Goal: Task Accomplishment & Management: Manage account settings

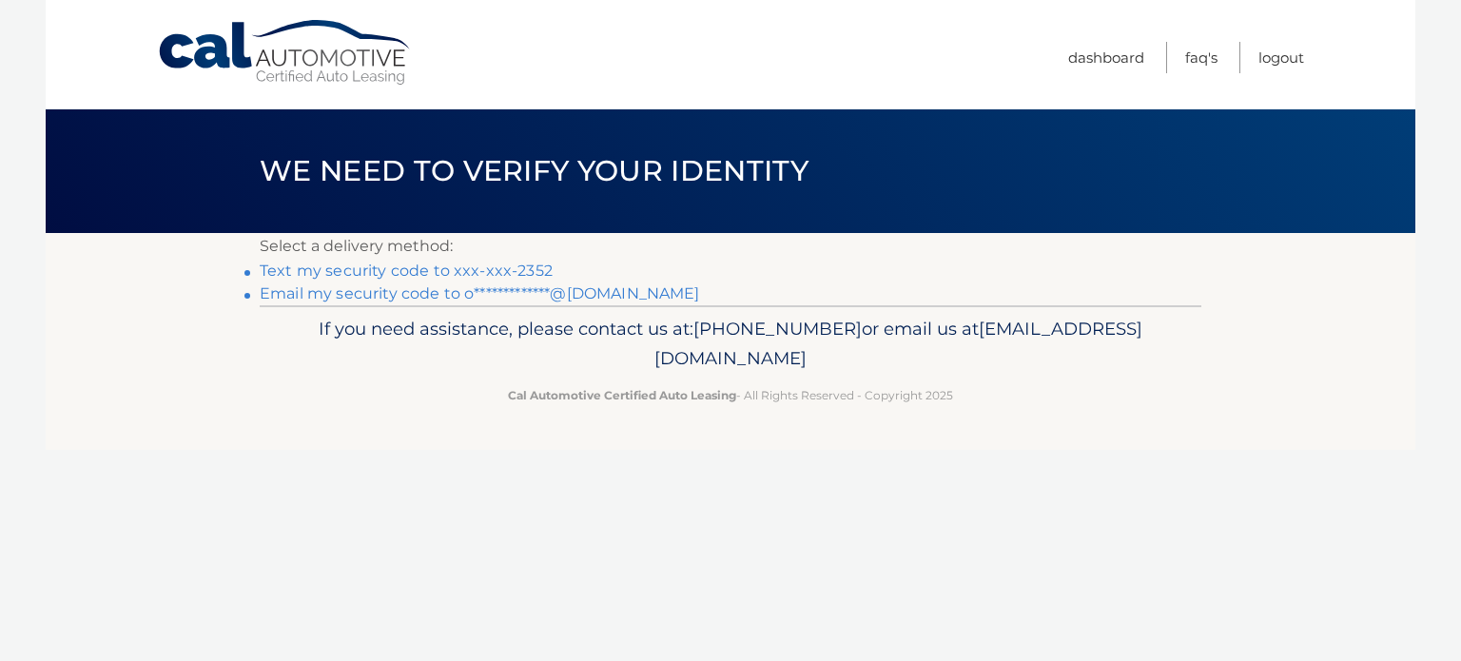
click at [455, 272] on link "Text my security code to xxx-xxx-2352" at bounding box center [406, 271] width 293 height 18
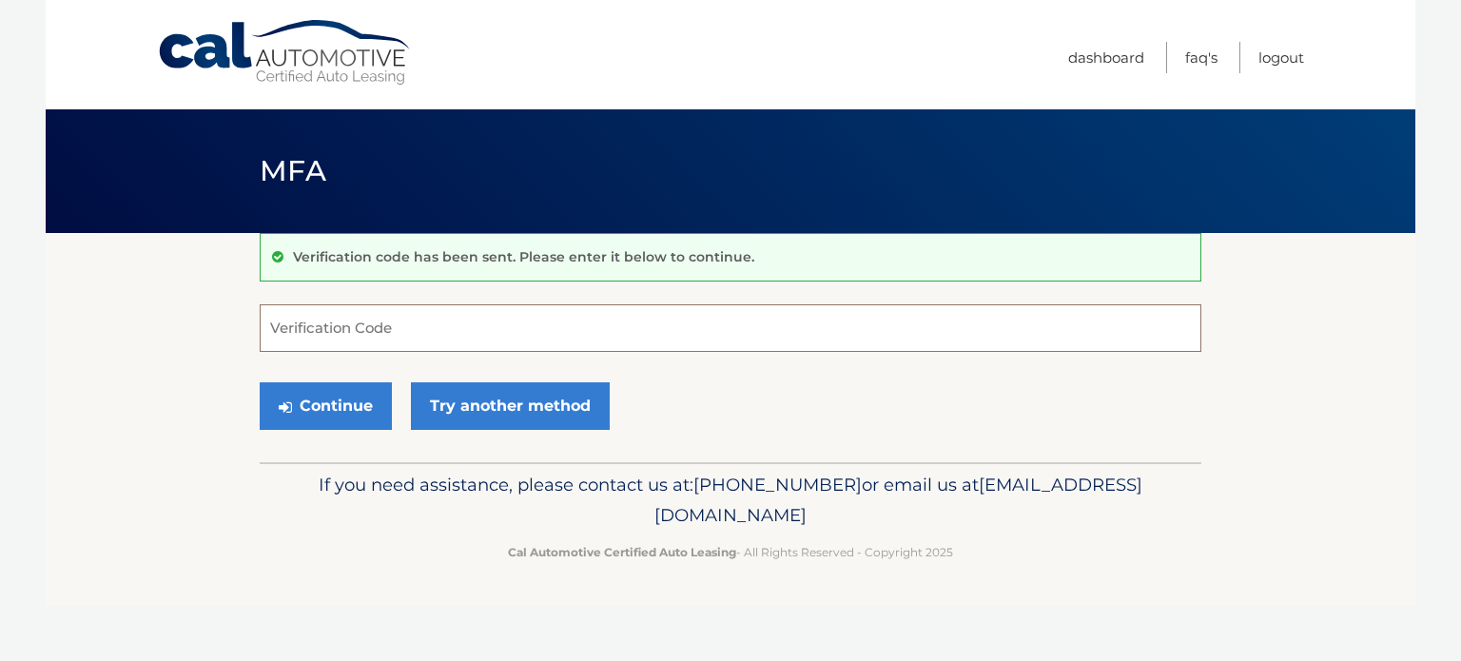
click at [413, 310] on input "Verification Code" at bounding box center [731, 328] width 942 height 48
type input "054033"
click at [260, 382] on button "Continue" at bounding box center [326, 406] width 132 height 48
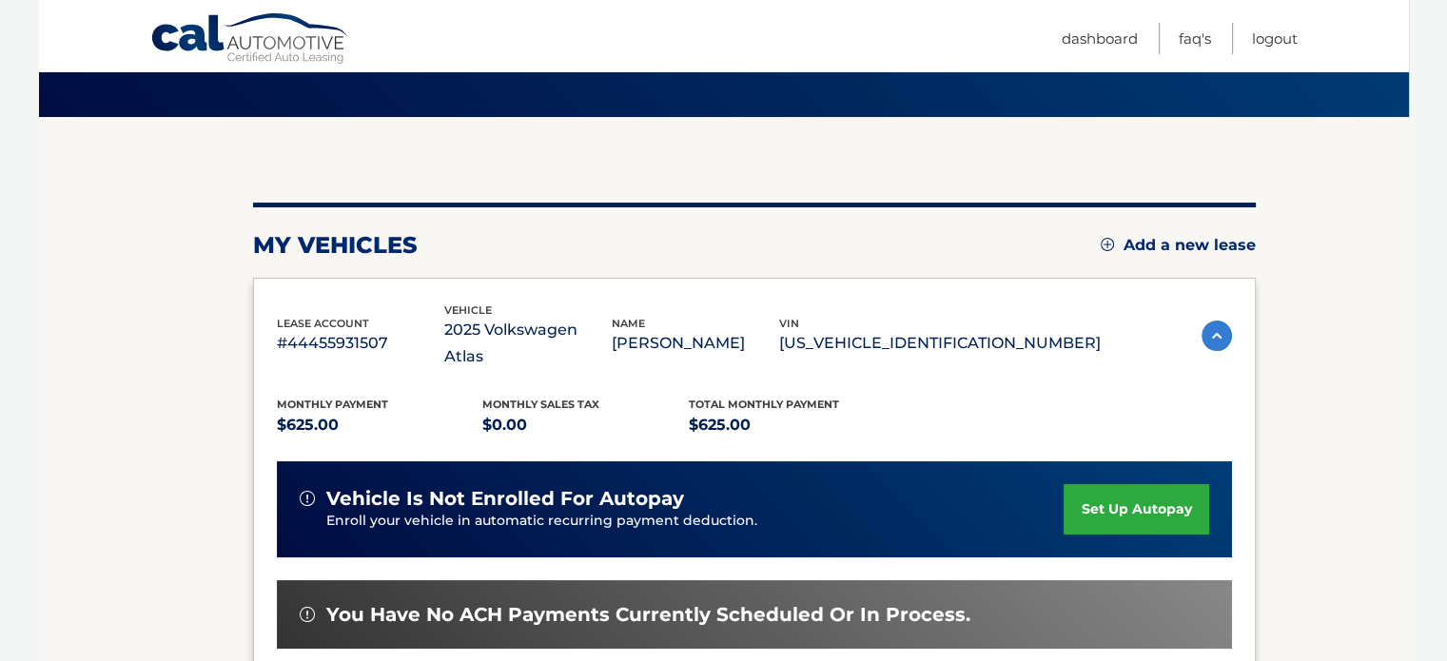
scroll to position [108, 0]
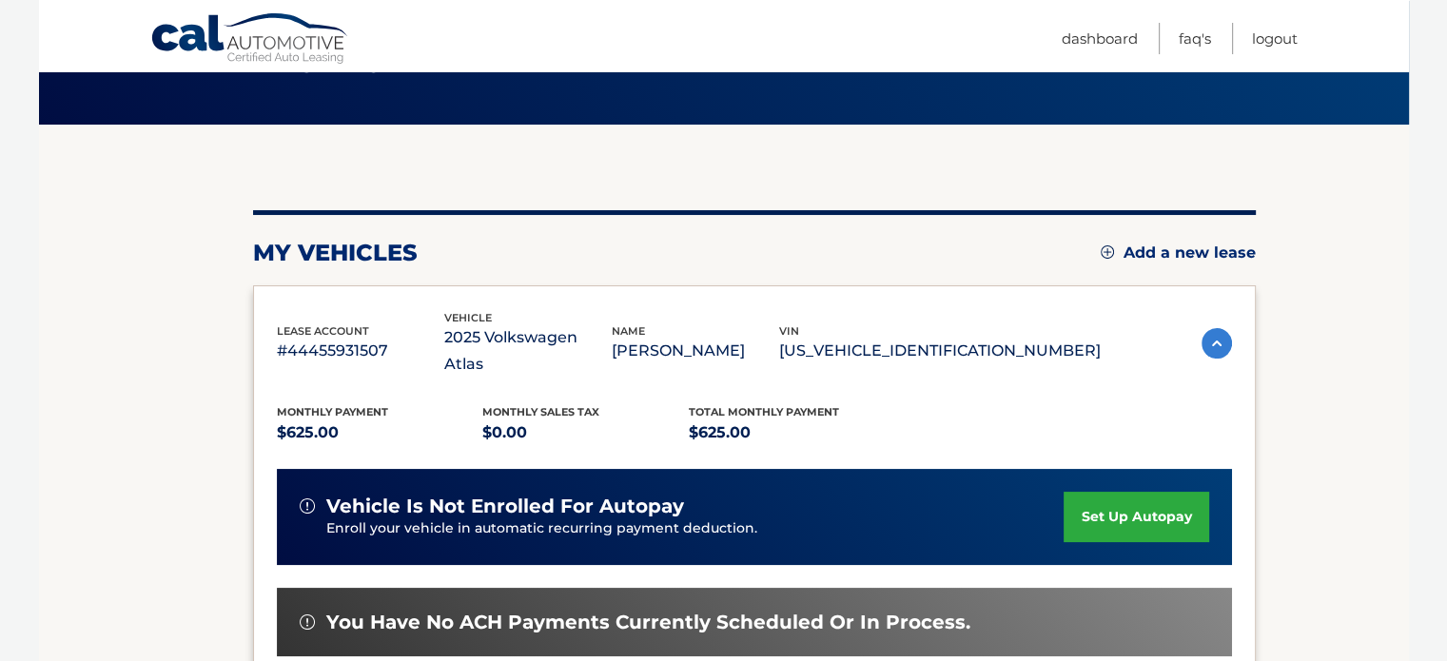
click at [1166, 499] on link "set up autopay" at bounding box center [1136, 517] width 145 height 50
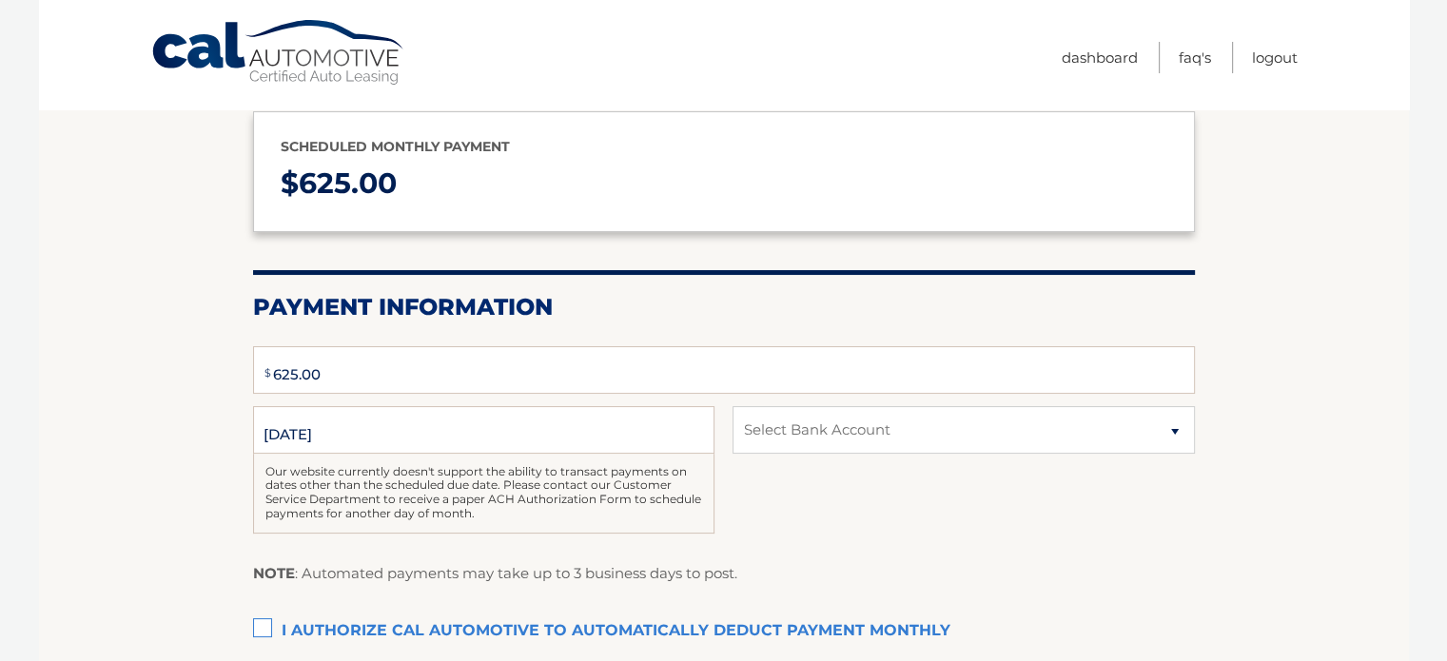
type input "625"
select select "MjNiMDQwODYtN2U2Yy00YjY5LTk2ZWUtZWEwMWNjNDllMGJj"
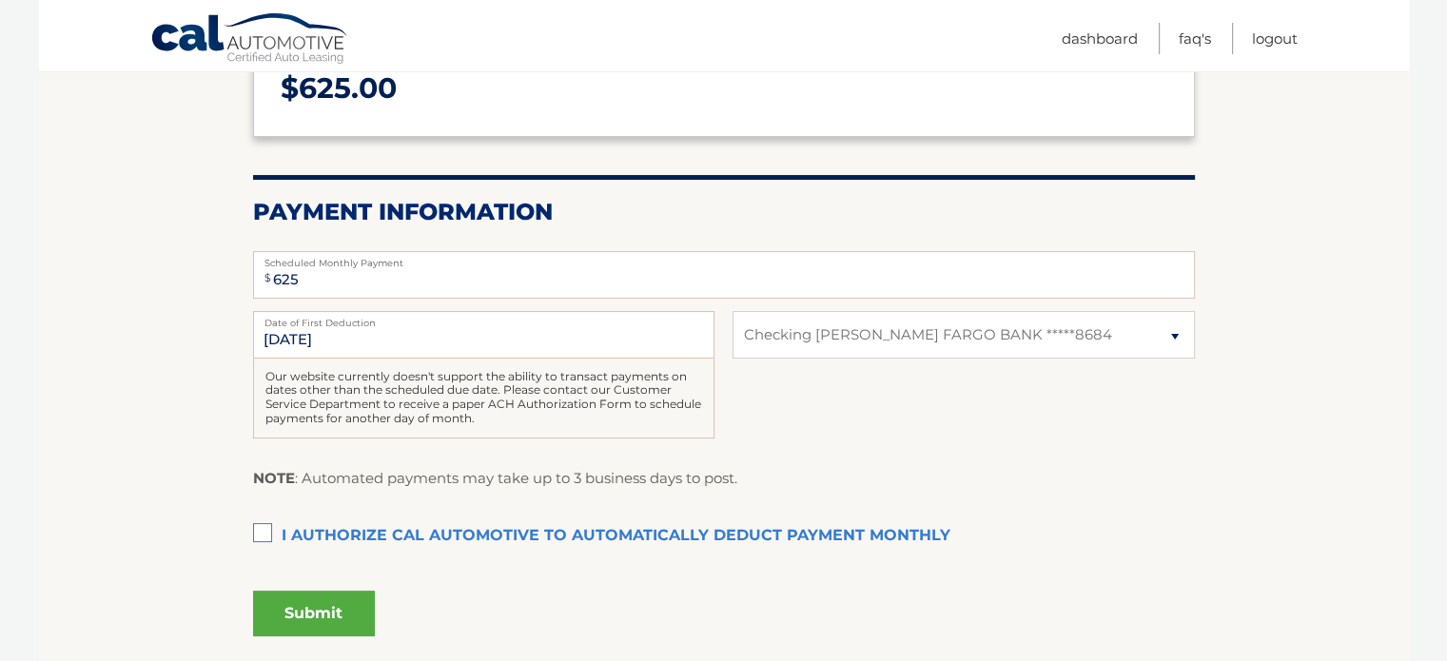
scroll to position [381, 0]
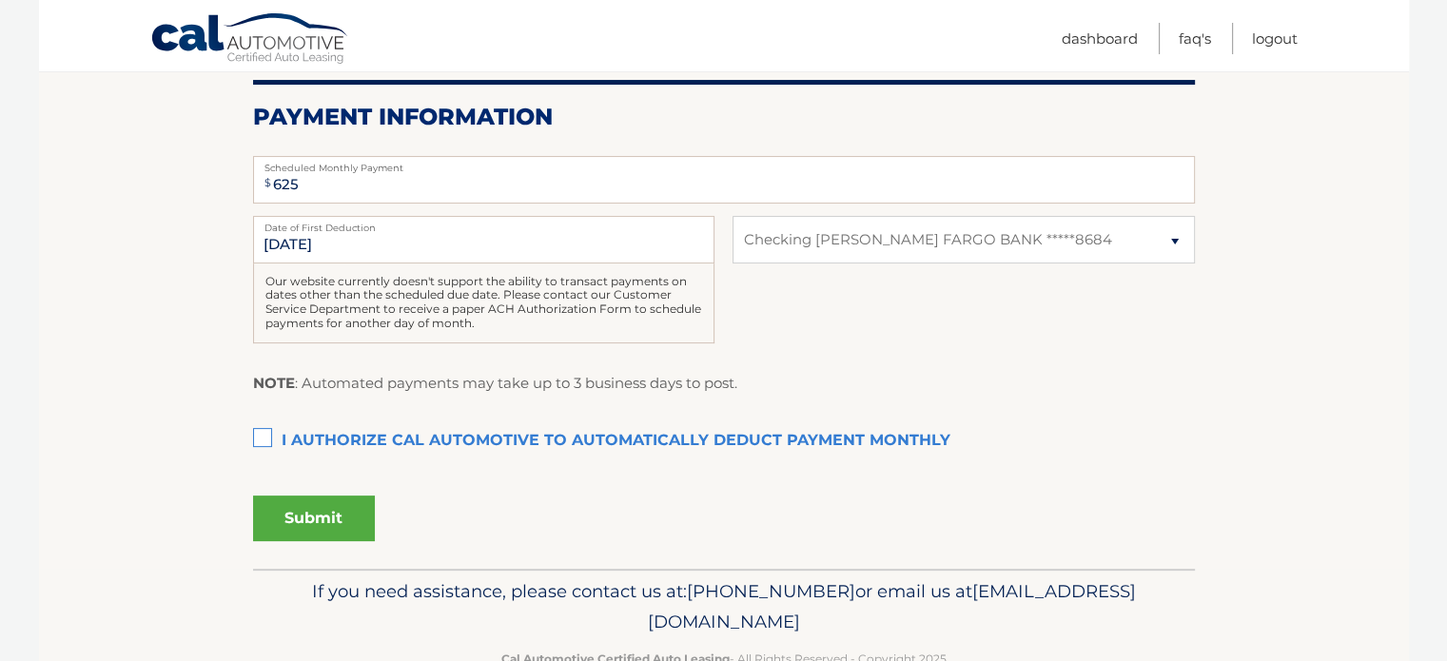
click at [263, 433] on label "I authorize cal automotive to automatically deduct payment monthly This checkbo…" at bounding box center [724, 441] width 942 height 38
click at [0, 0] on input "I authorize cal automotive to automatically deduct payment monthly This checkbo…" at bounding box center [0, 0] width 0 height 0
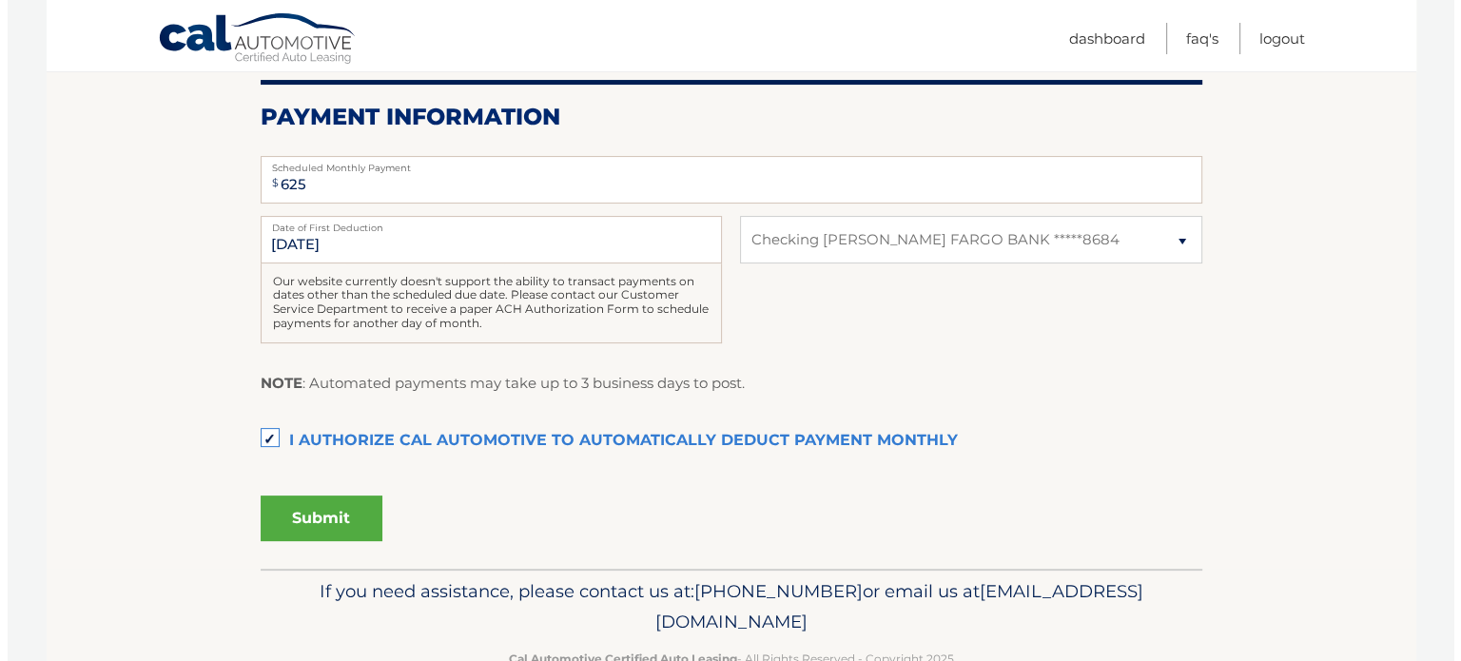
scroll to position [430, 0]
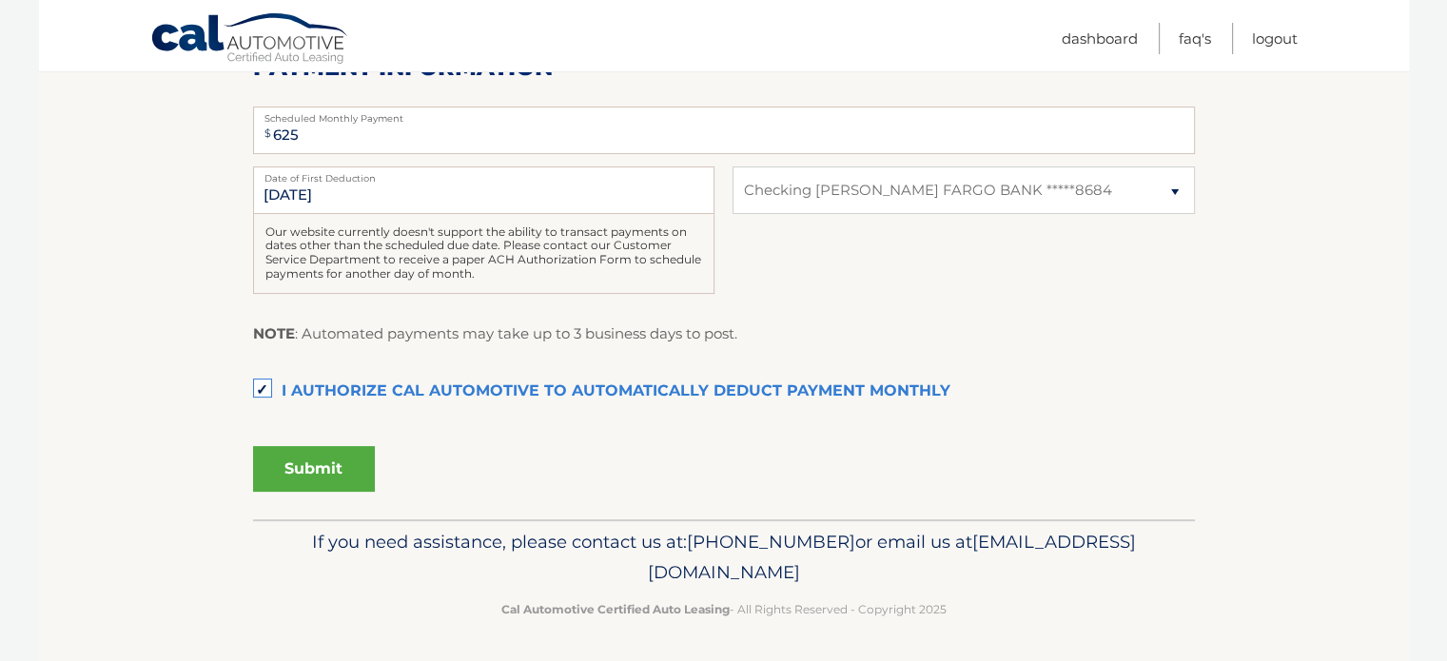
click at [328, 467] on button "Submit" at bounding box center [314, 469] width 122 height 46
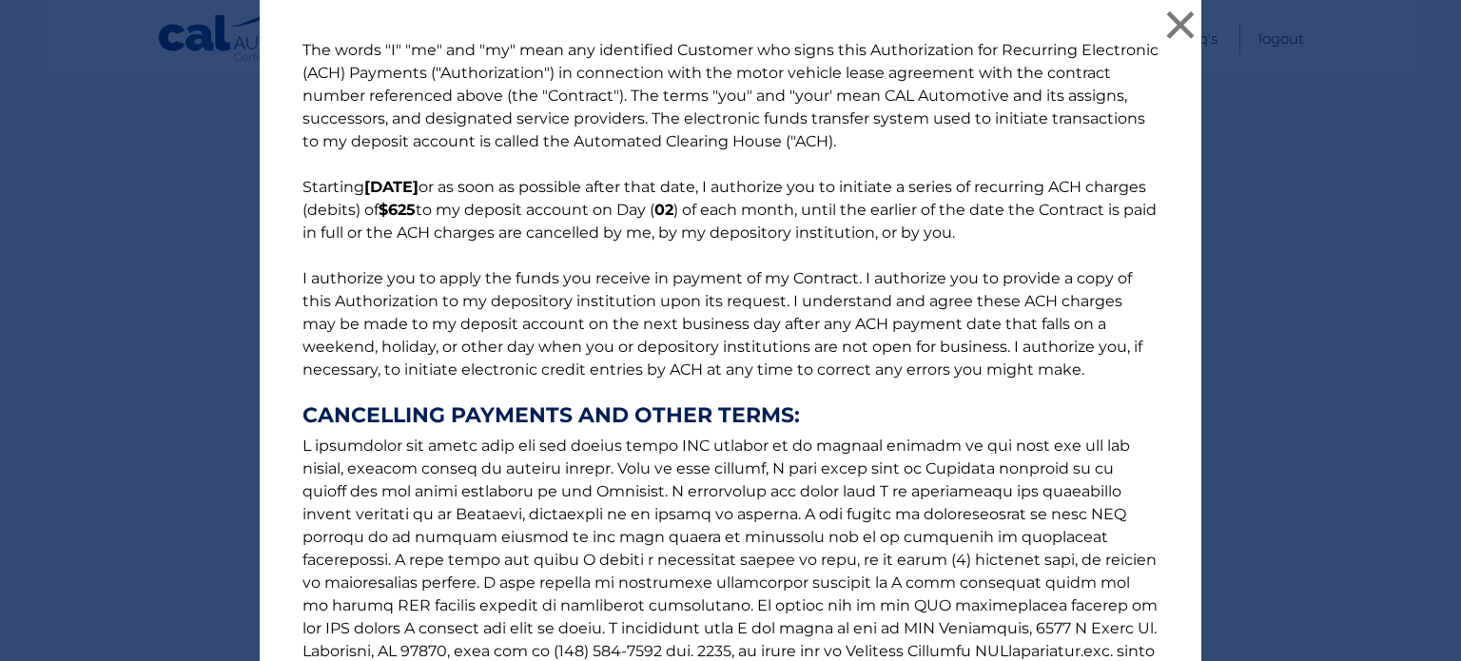
scroll to position [260, 0]
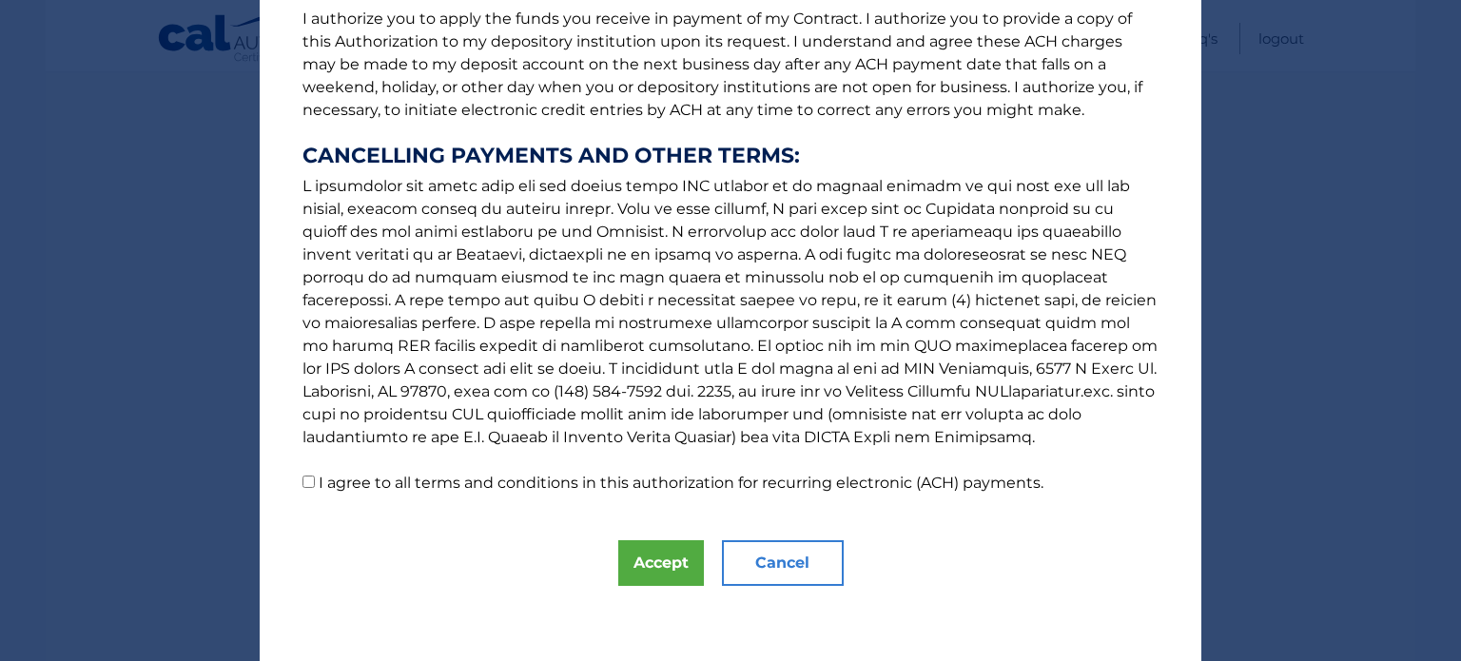
click at [303, 482] on input "I agree to all terms and conditions in this authorization for recurring electro…" at bounding box center [309, 482] width 12 height 12
checkbox input "true"
click at [651, 563] on button "Accept" at bounding box center [661, 563] width 86 height 46
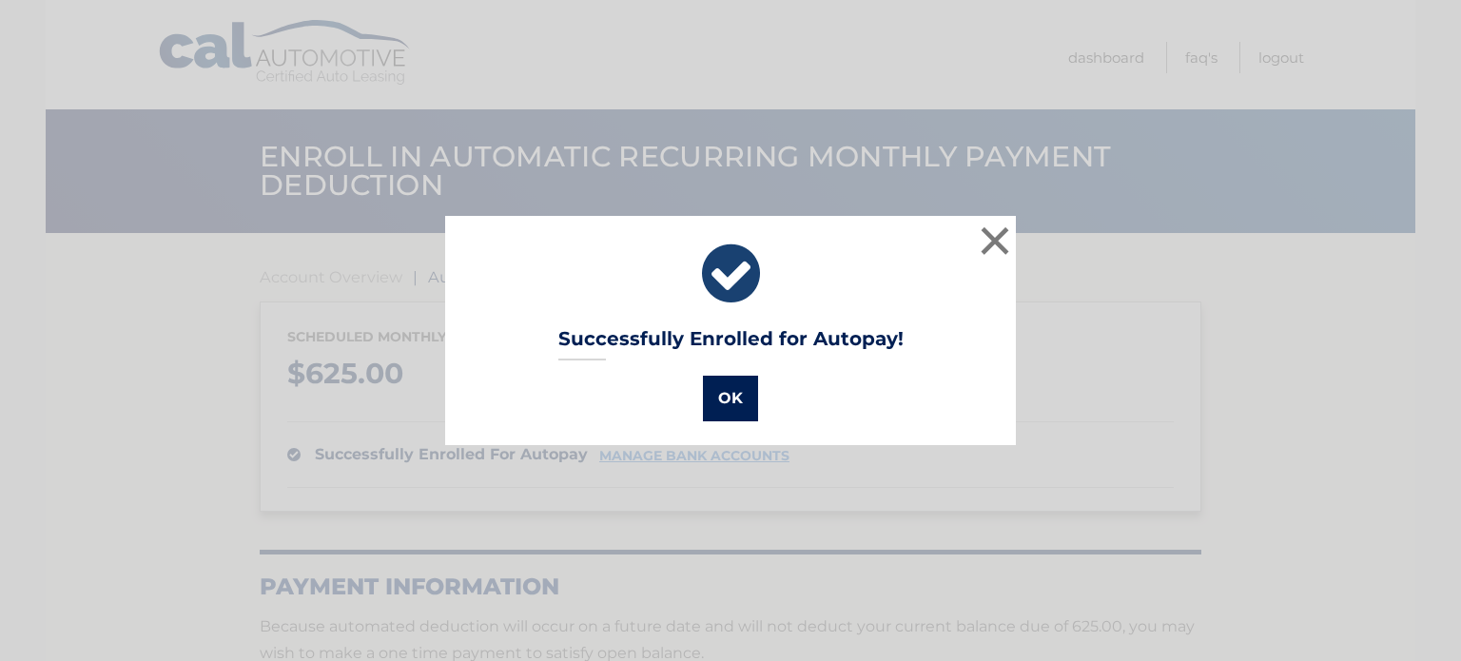
click at [723, 400] on button "OK" at bounding box center [730, 399] width 55 height 46
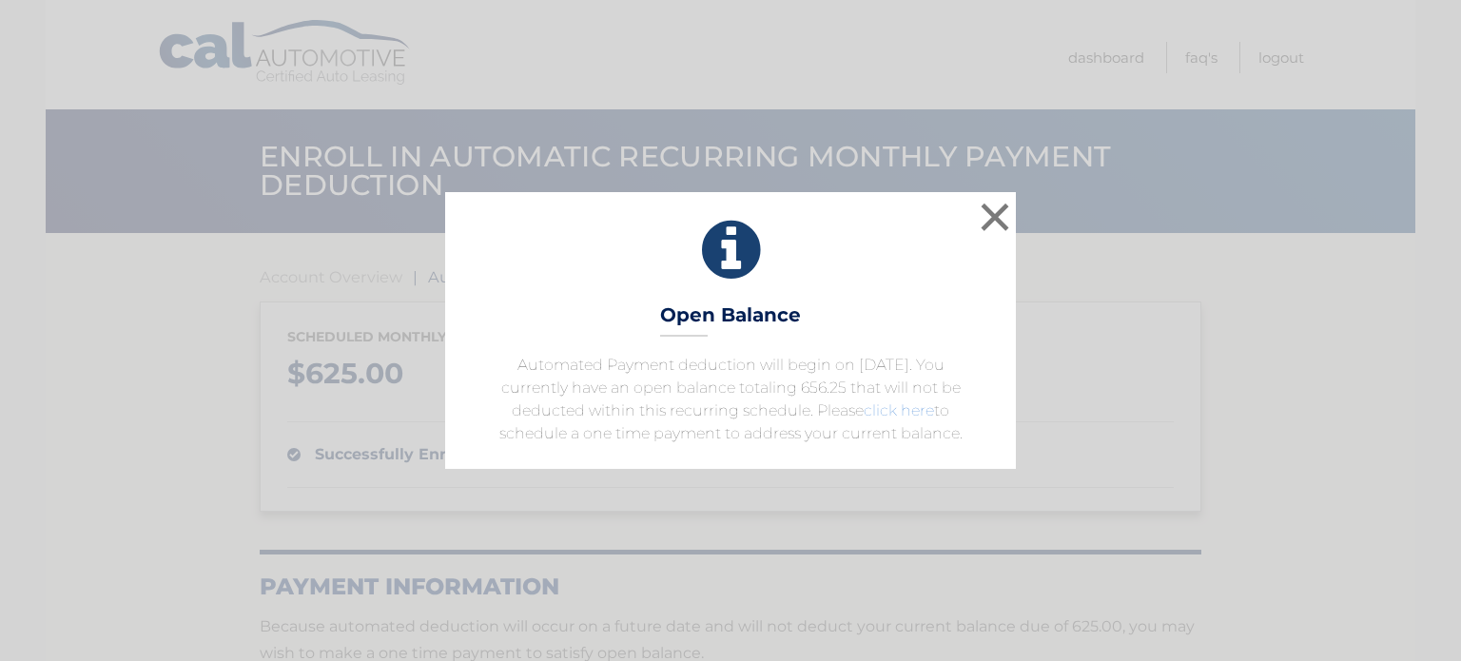
click at [889, 410] on link "click here" at bounding box center [899, 410] width 70 height 18
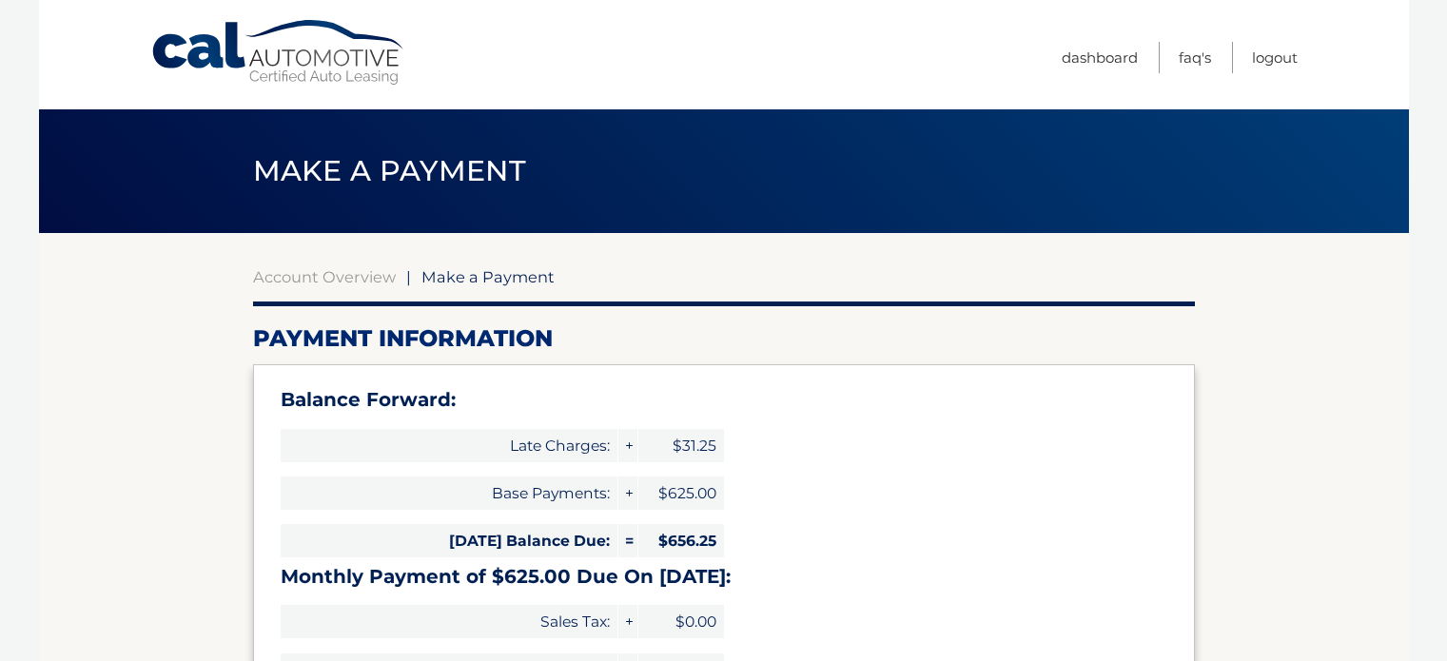
select select "MjNiMDQwODYtN2U2Yy00YjY5LTk2ZWUtZWEwMWNjNDllMGJj"
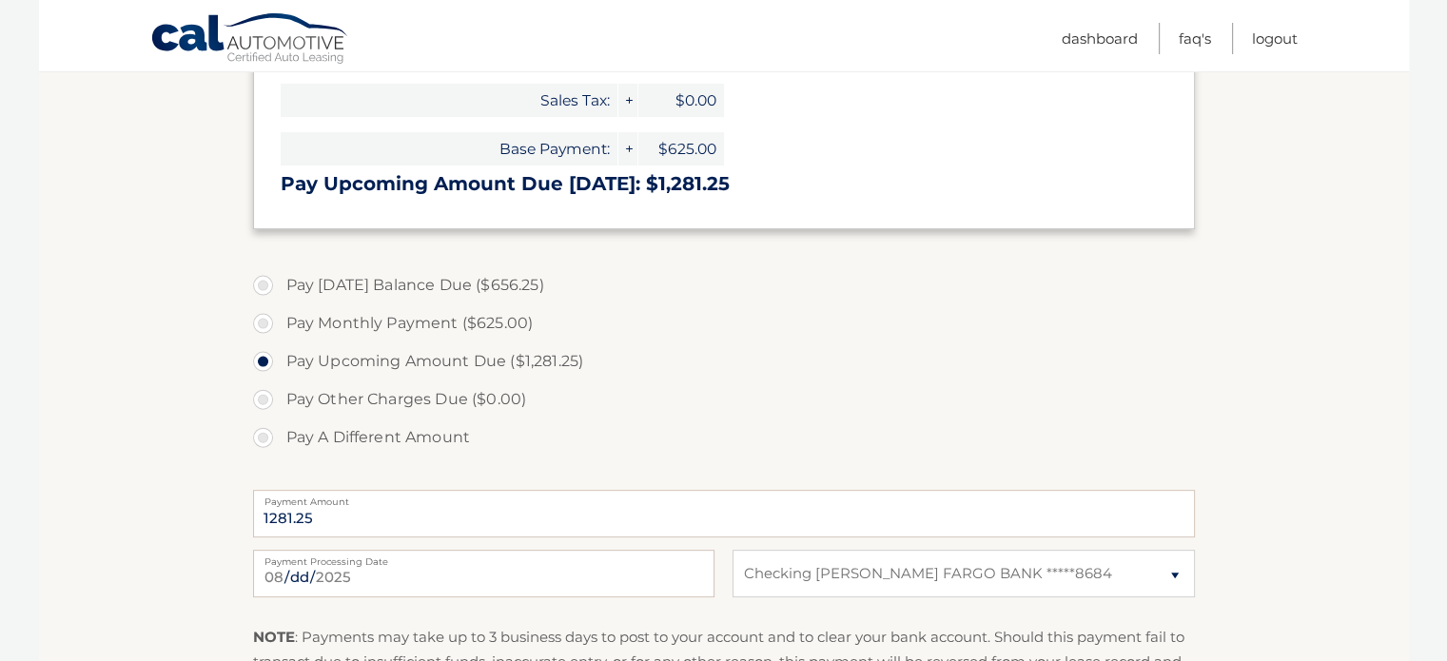
scroll to position [381, 0]
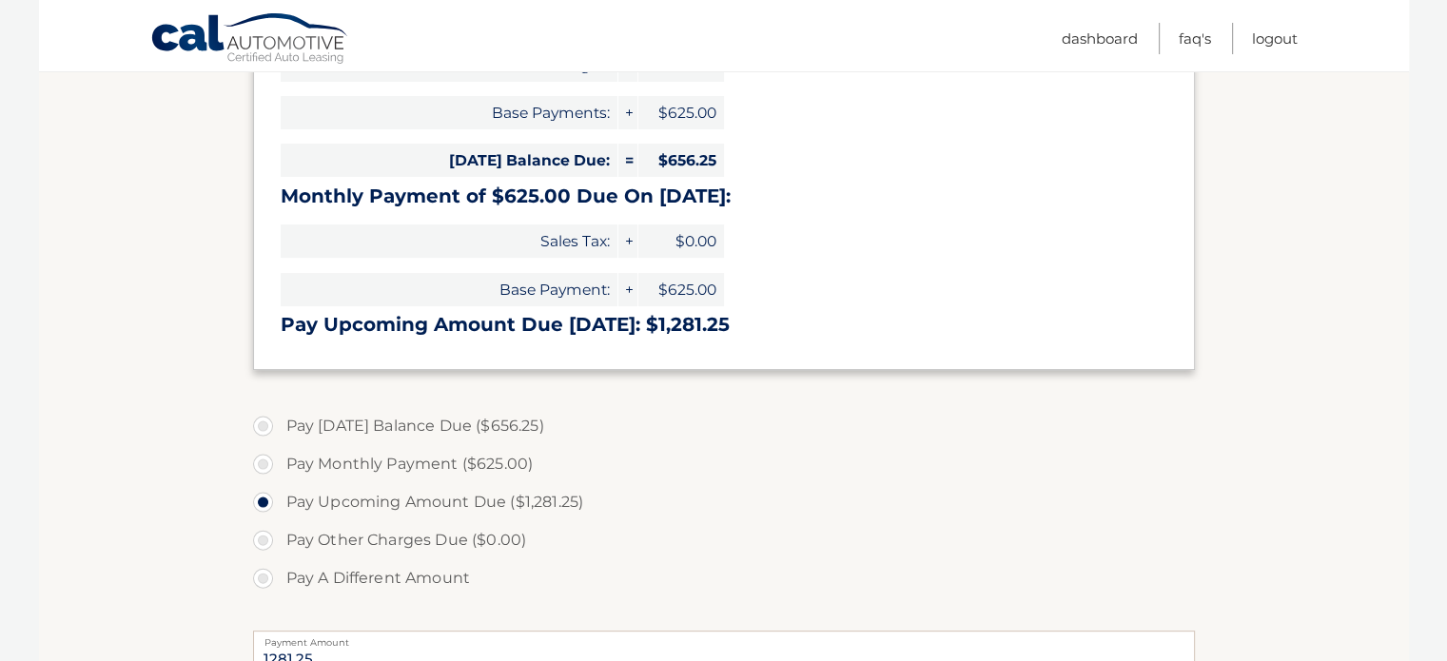
click at [263, 423] on label "Pay Today's Balance Due ($656.25)" at bounding box center [724, 426] width 942 height 38
click at [263, 423] on input "Pay Today's Balance Due ($656.25)" at bounding box center [270, 422] width 19 height 30
radio input "true"
type input "656.25"
click at [431, 504] on label "Pay Upcoming Amount Due ($1,281.25)" at bounding box center [724, 502] width 942 height 38
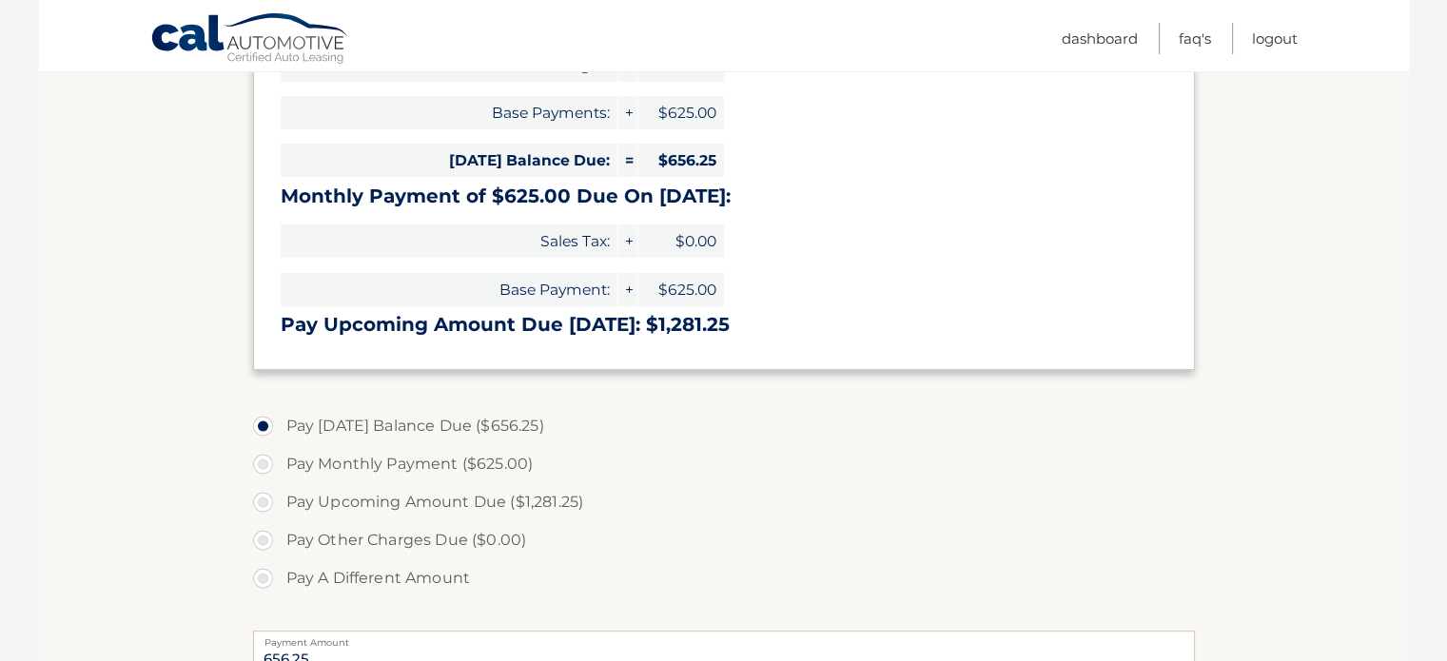
click at [280, 504] on input "Pay Upcoming Amount Due ($1,281.25)" at bounding box center [270, 498] width 19 height 30
radio input "true"
type input "1281.25"
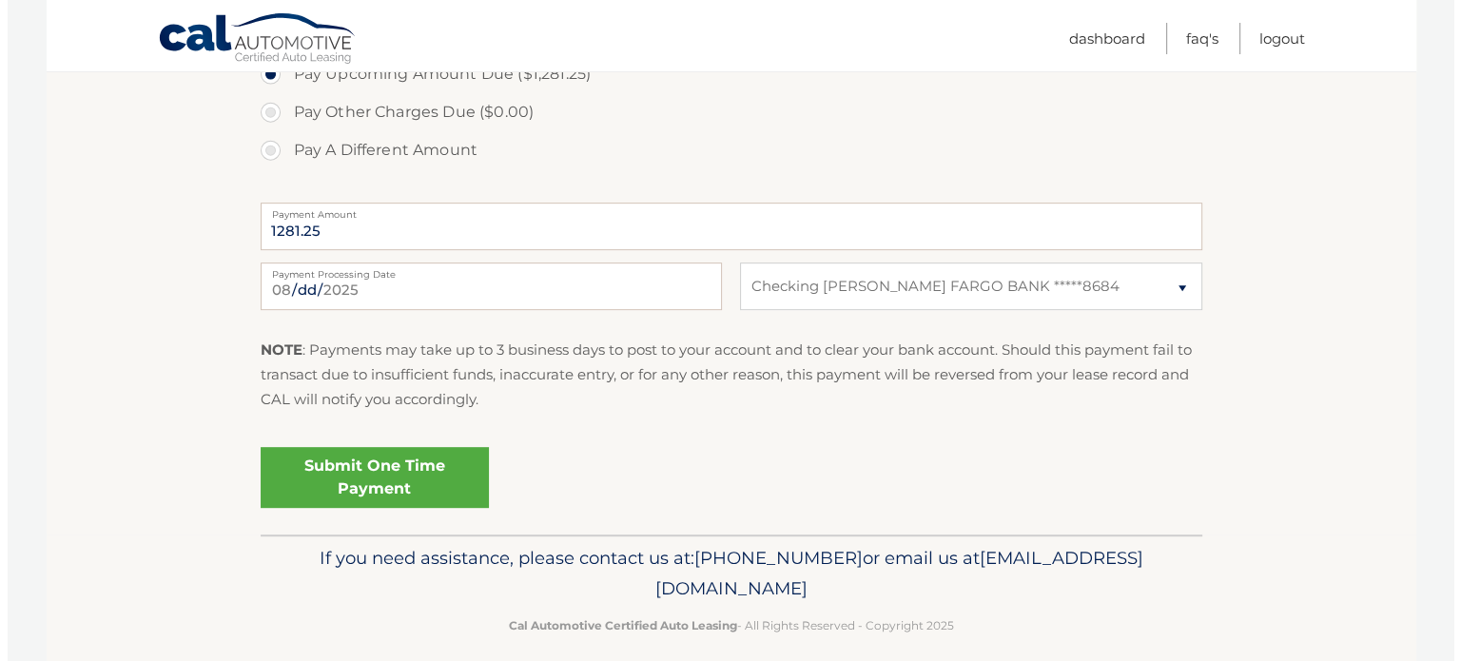
scroll to position [826, 0]
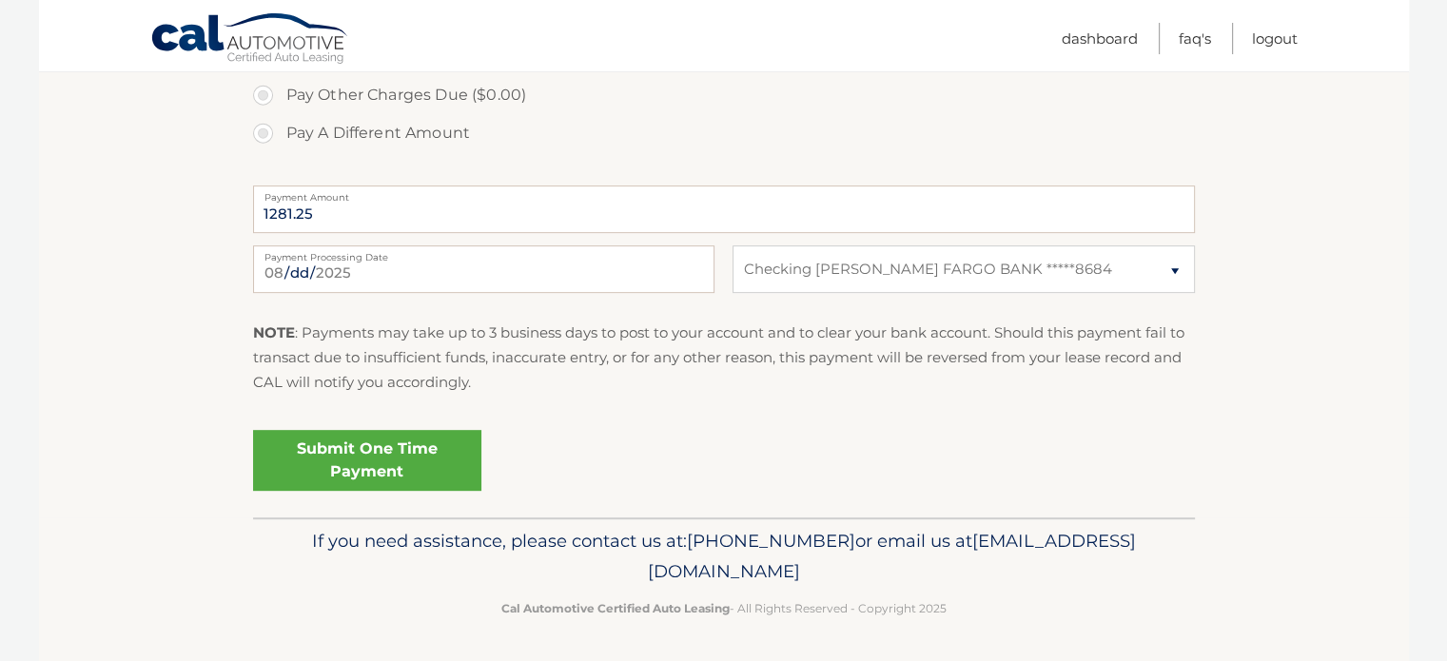
click at [378, 464] on link "Submit One Time Payment" at bounding box center [367, 460] width 228 height 61
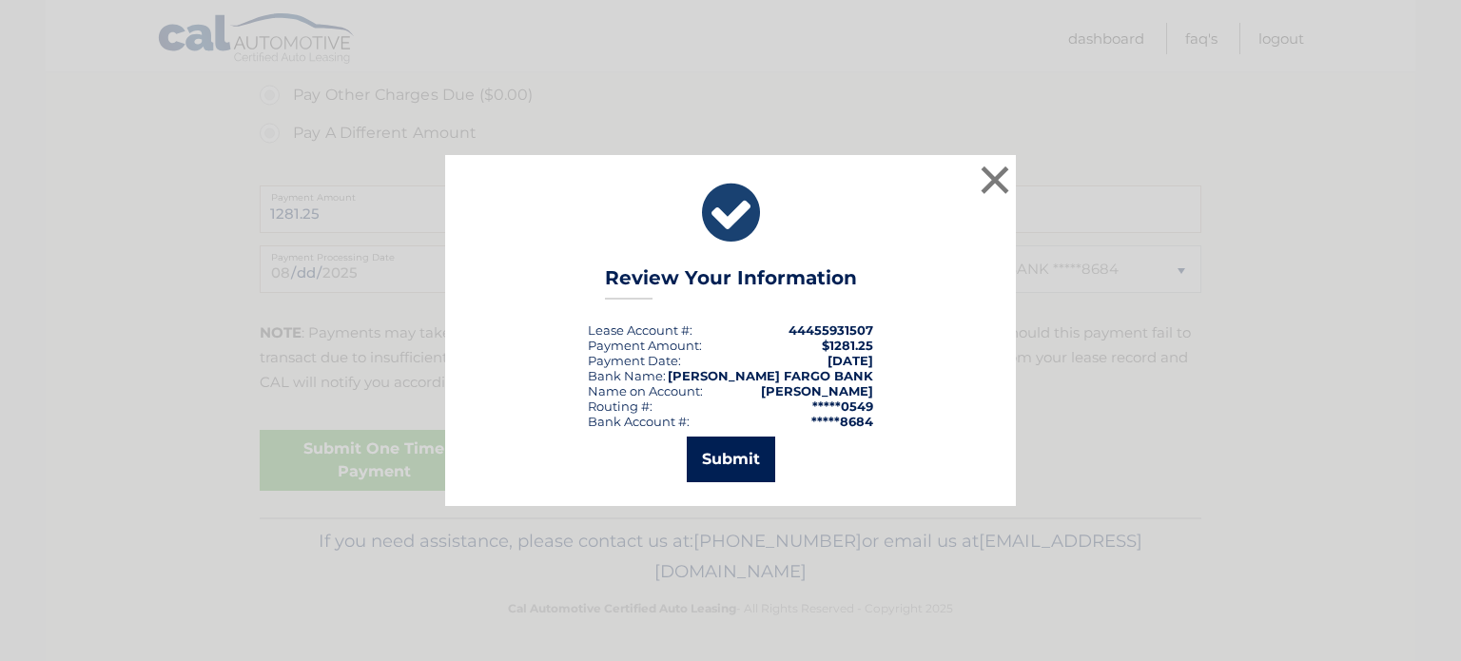
click at [738, 461] on button "Submit" at bounding box center [731, 460] width 88 height 46
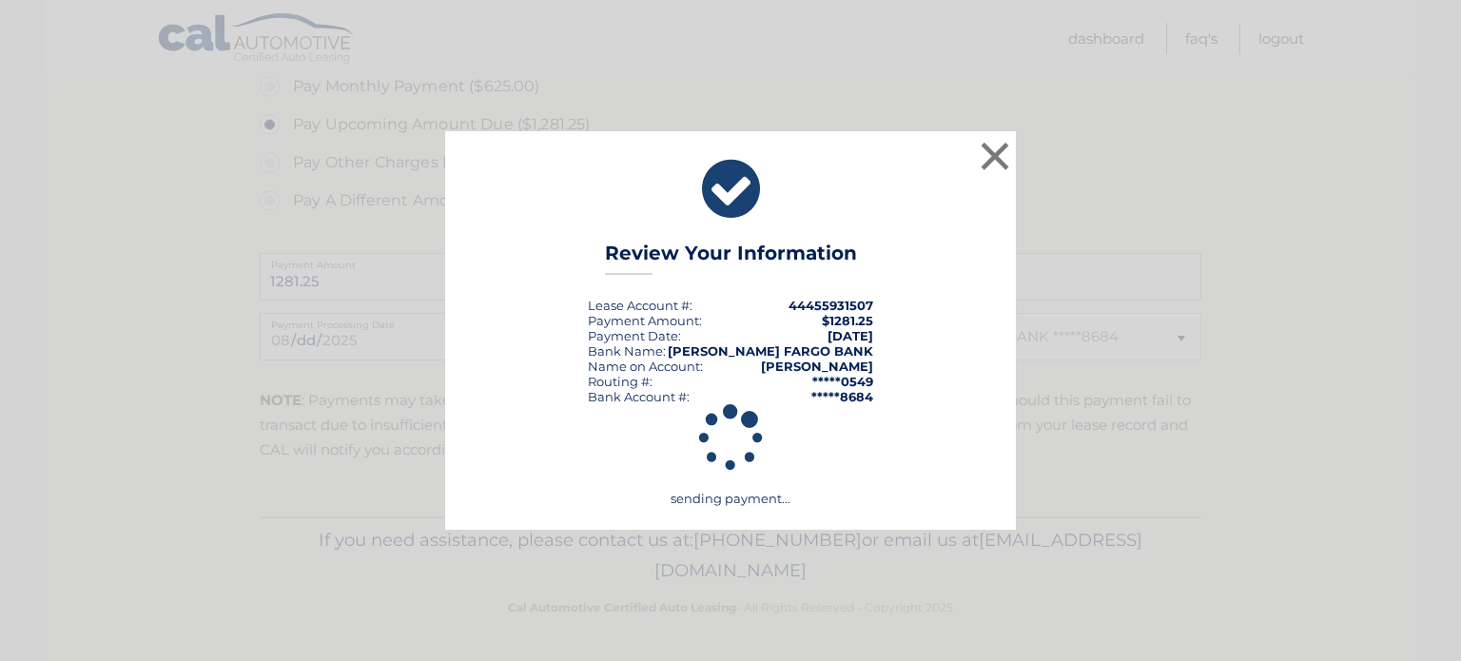
scroll to position [757, 0]
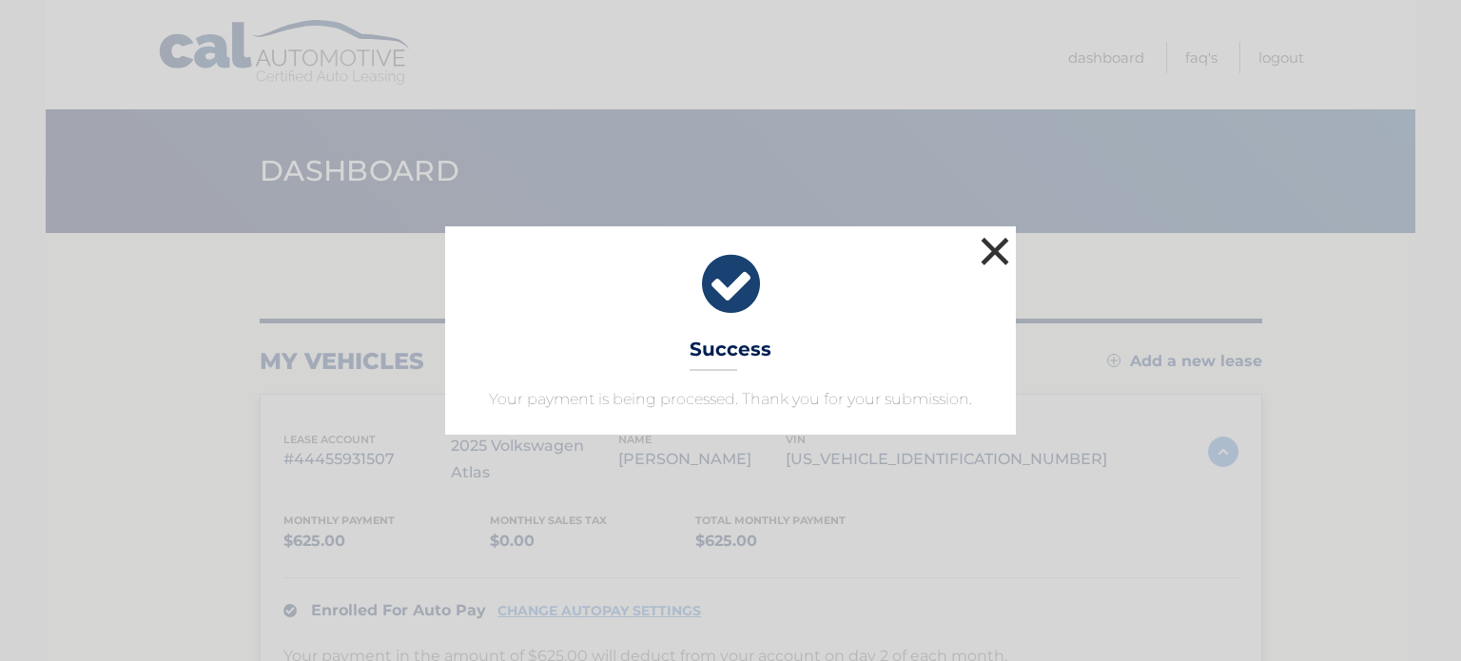
click at [1001, 251] on button "×" at bounding box center [995, 251] width 38 height 38
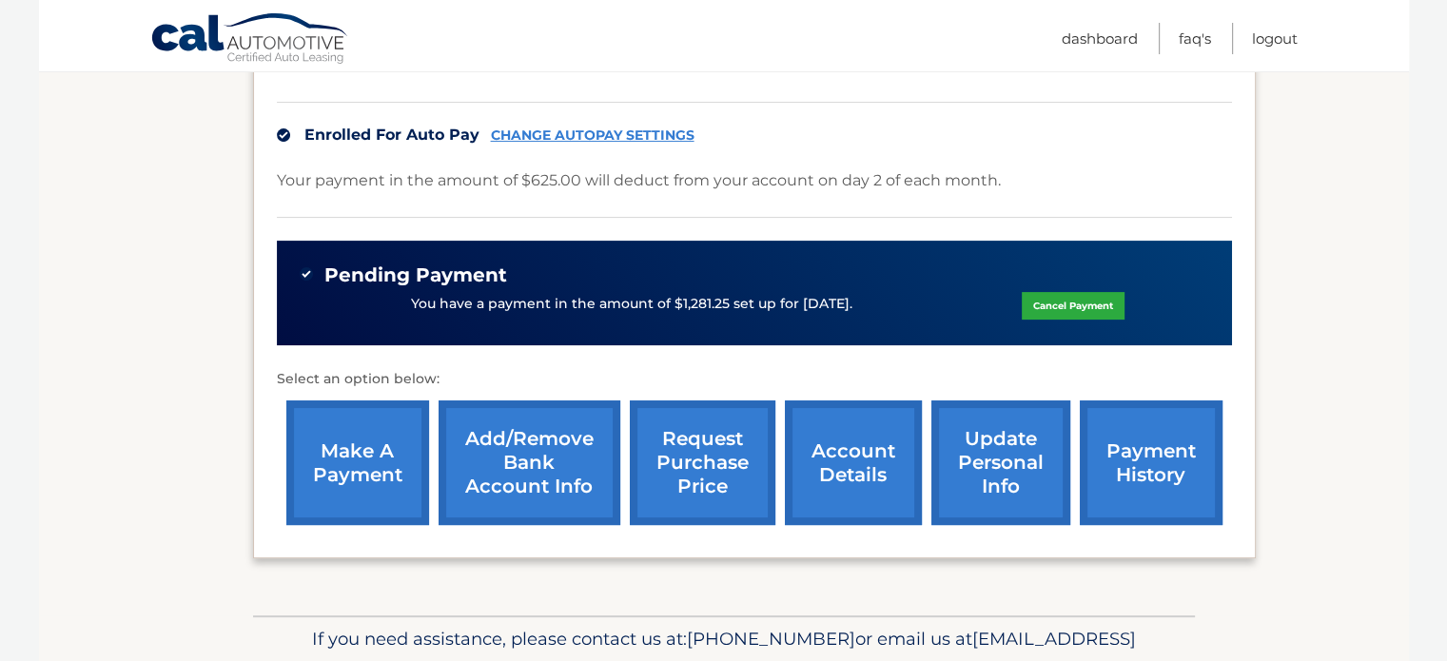
scroll to position [544, 0]
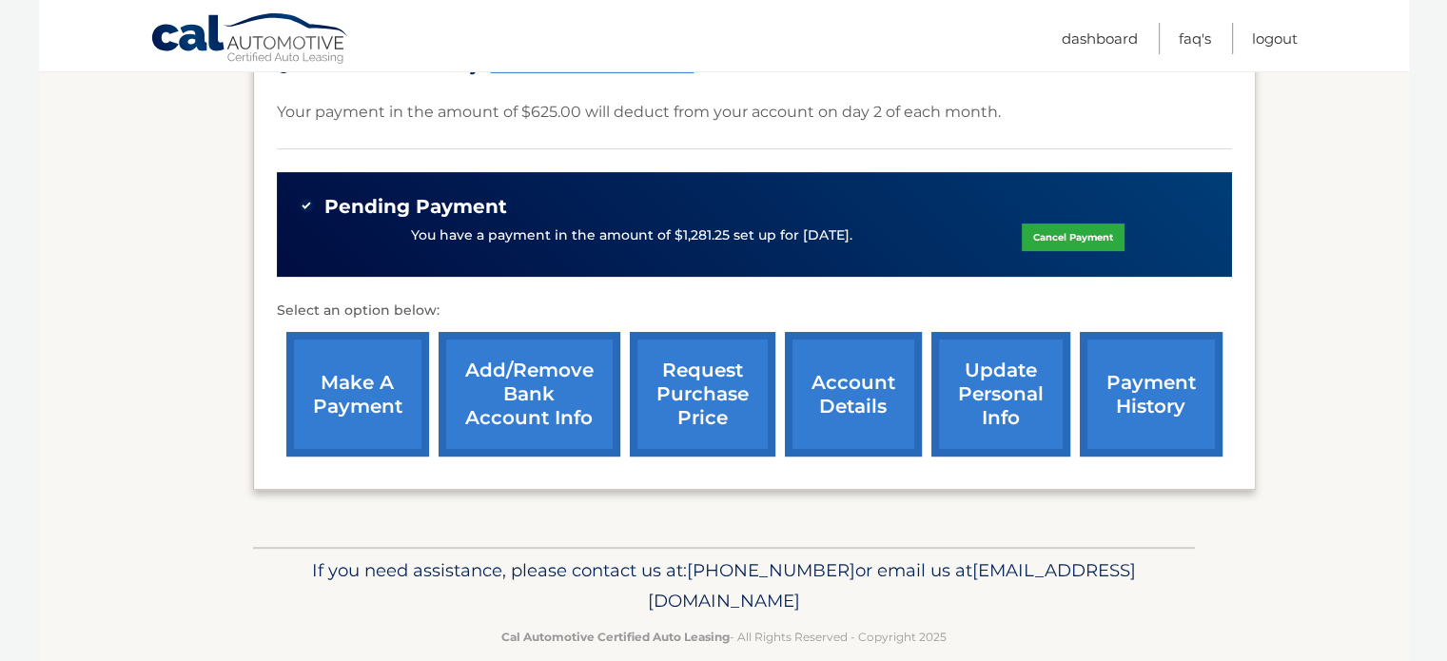
click at [1147, 363] on link "payment history" at bounding box center [1151, 394] width 143 height 125
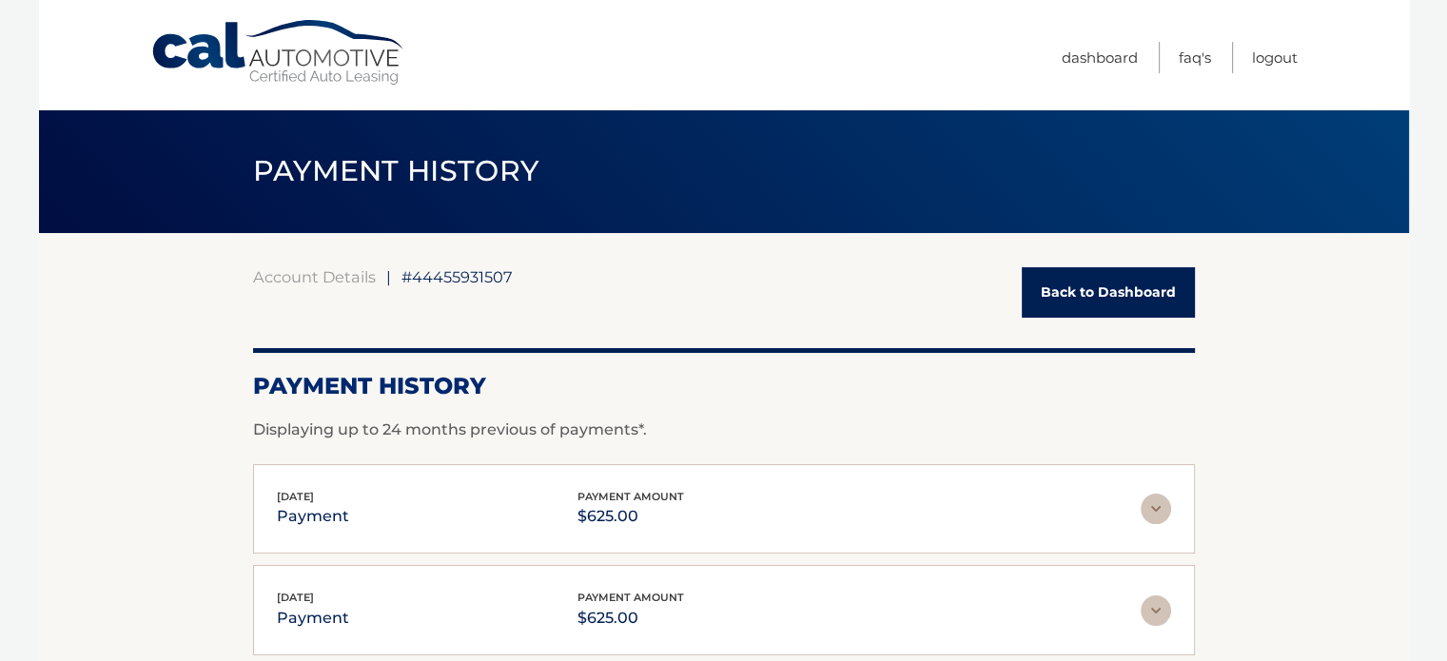
click at [1123, 295] on link "Back to Dashboard" at bounding box center [1108, 292] width 173 height 50
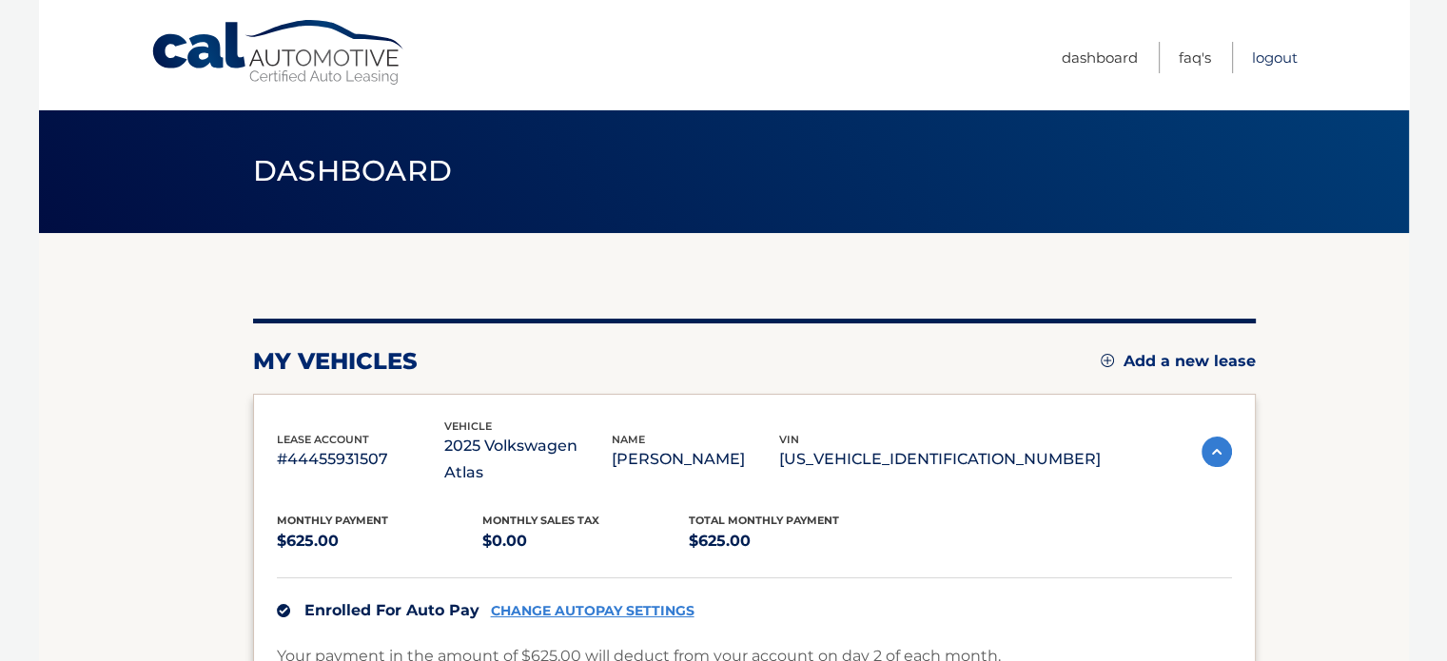
click at [1272, 55] on link "Logout" at bounding box center [1275, 57] width 46 height 31
